Goal: Check status: Check status

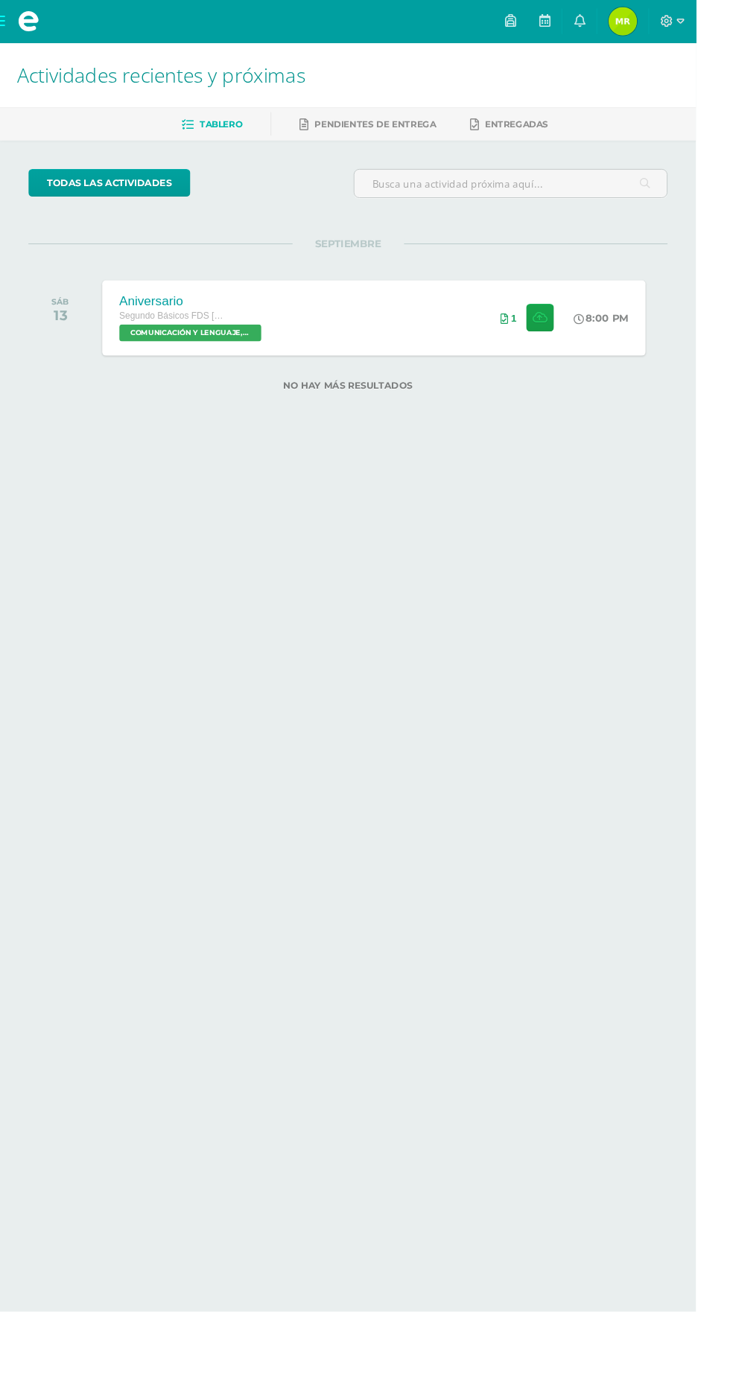
click at [668, 25] on img at bounding box center [653, 22] width 30 height 30
click at [680, 42] on link "[PERSON_NAME] Mi Perfil" at bounding box center [653, 22] width 54 height 45
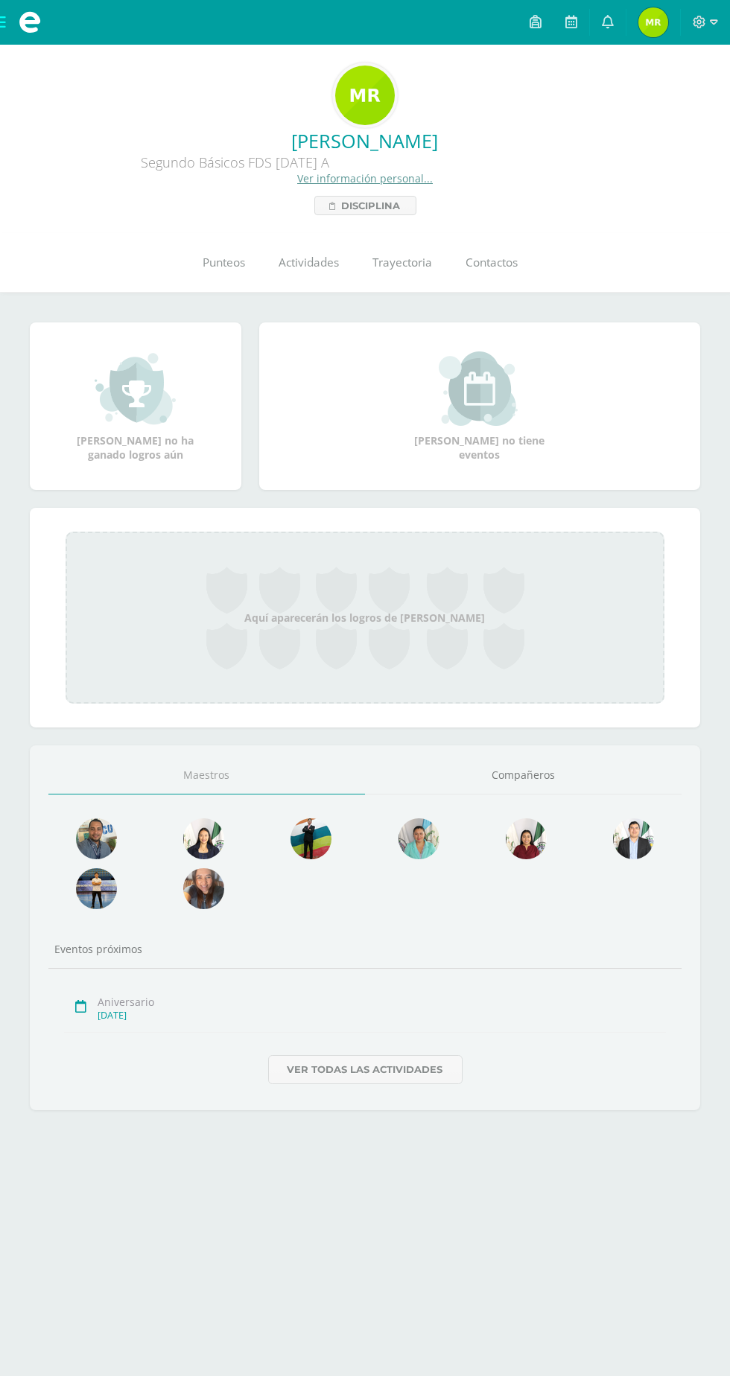
click at [220, 290] on link "Punteos" at bounding box center [224, 263] width 76 height 60
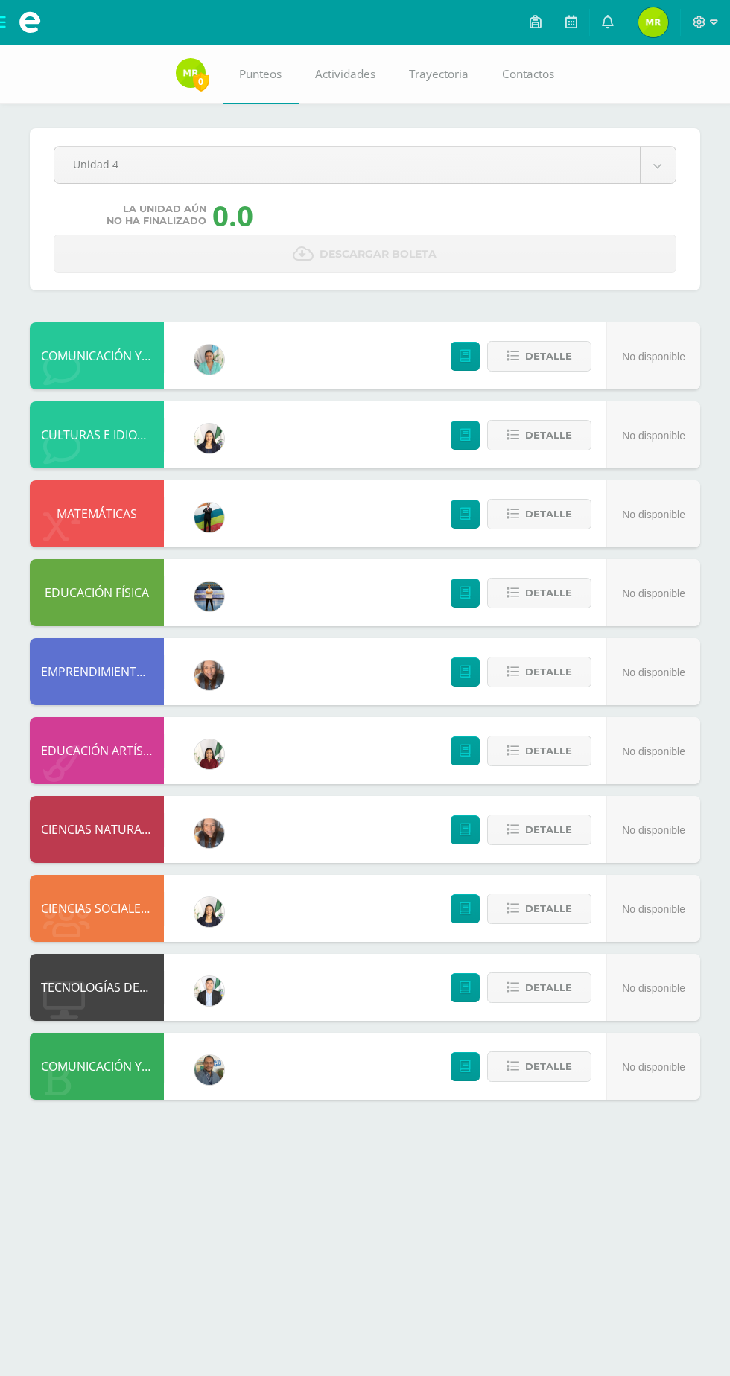
click at [103, 164] on body "Mis cursos Archivos Cerrar panel CIENCIAS NATURALES Segundo Básicos FDS Sábado …" at bounding box center [365, 565] width 730 height 1130
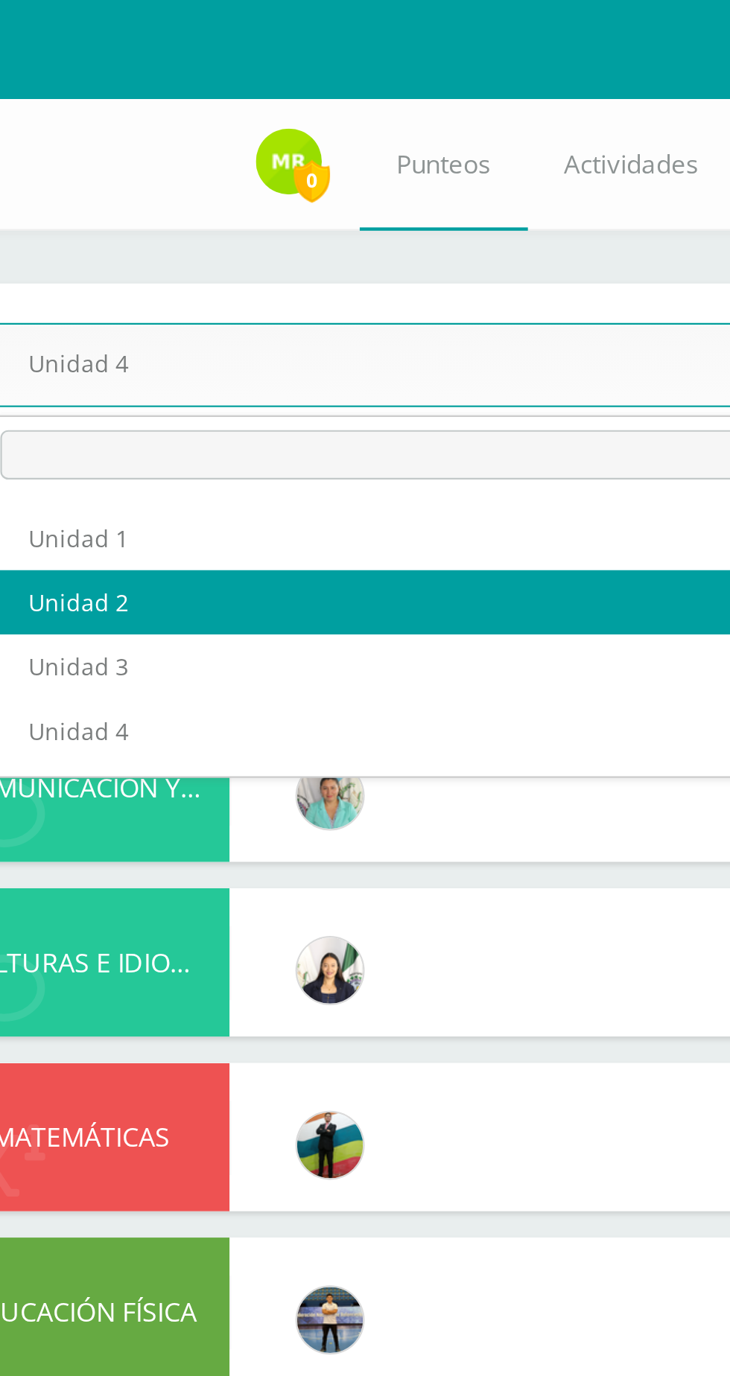
select select "Unidad 2"
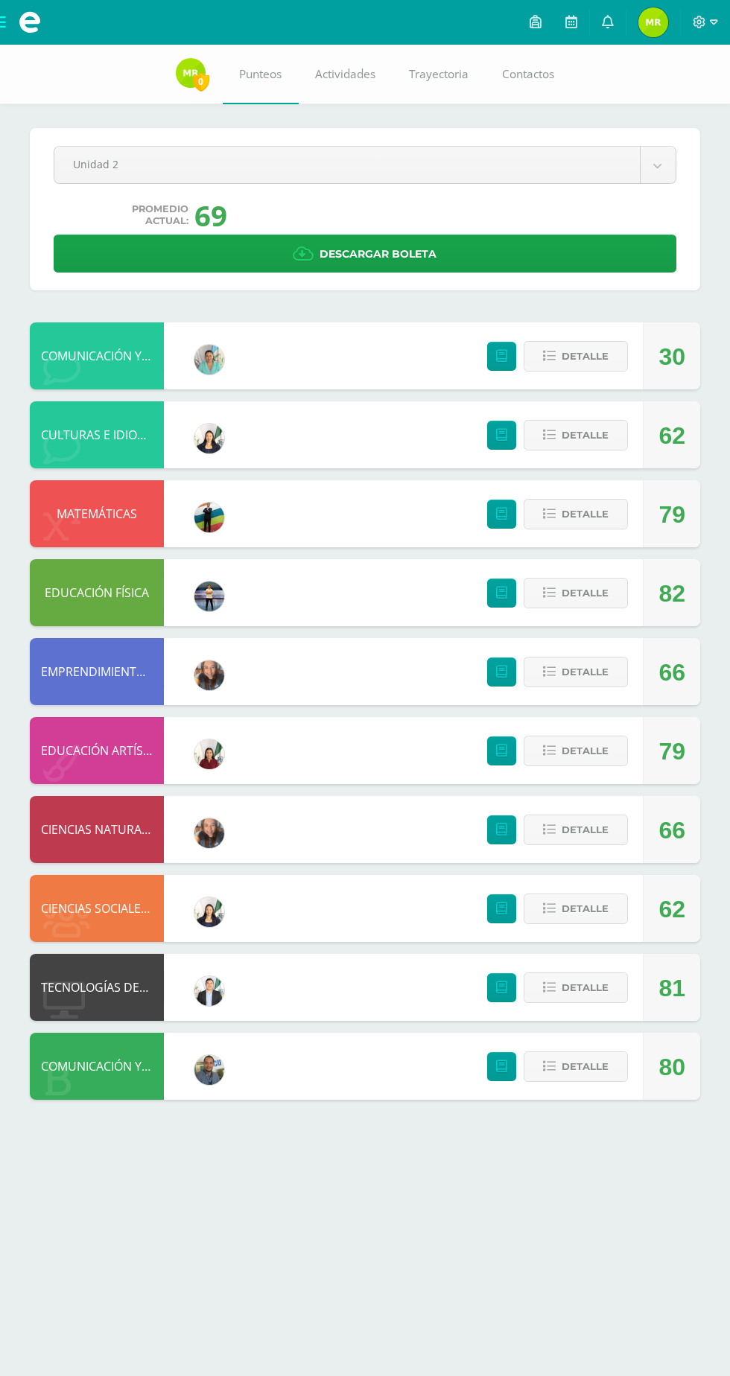
click at [94, 1100] on div "Pendiente Unidad 2 Unidad 1 Unidad 2 Unidad 3 Unidad 4 Promedio actual: 69 Desc…" at bounding box center [365, 587] width 730 height 1085
click at [550, 1065] on icon at bounding box center [549, 1066] width 13 height 13
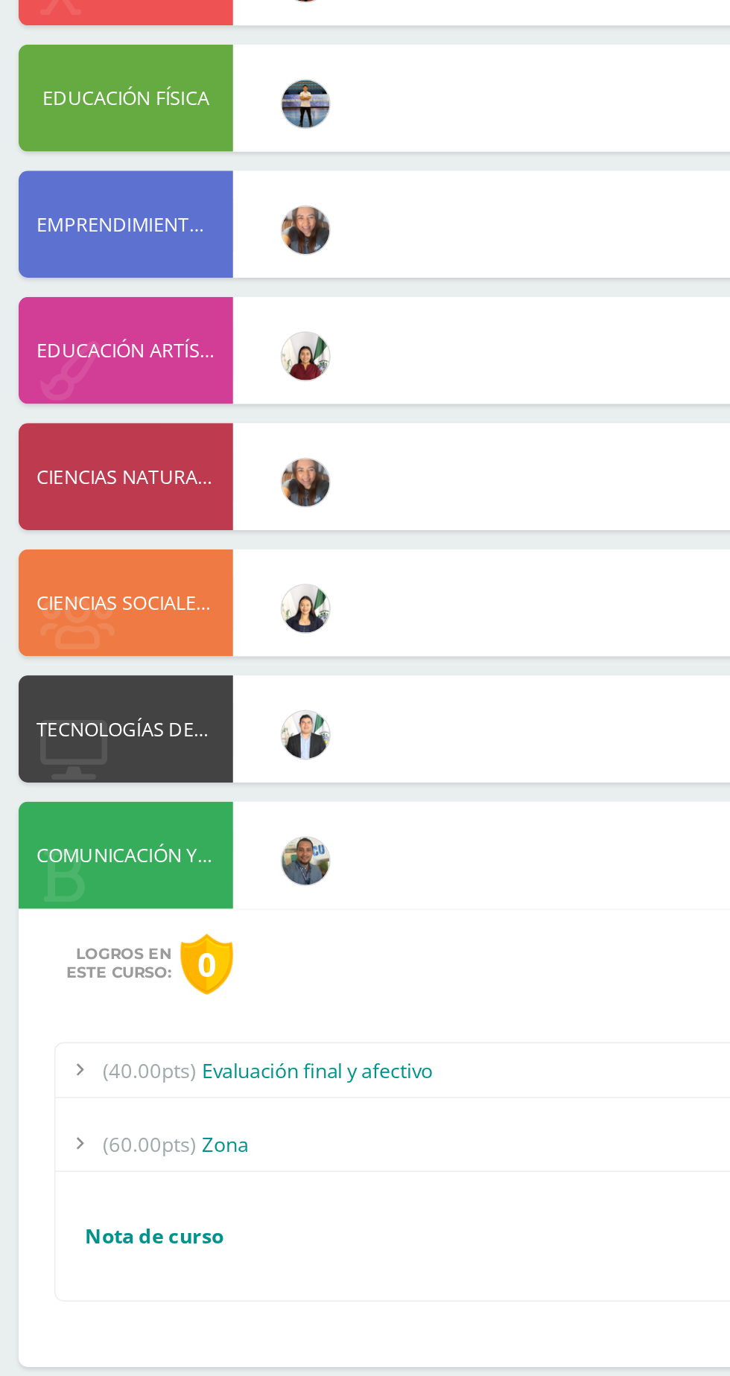
scroll to position [16, 0]
